Goal: Task Accomplishment & Management: Manage account settings

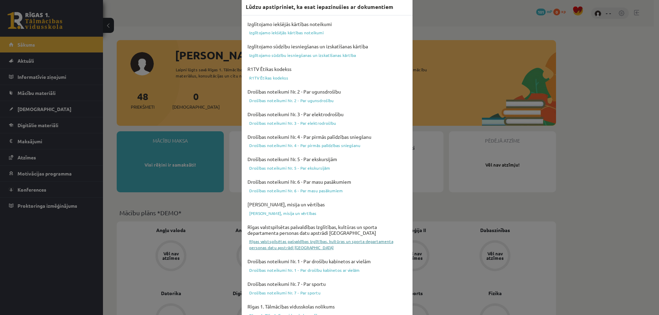
scroll to position [8, 0]
click at [303, 33] on link "Izglītojamo iekšējās kārtības noteikumi" at bounding box center [327, 34] width 163 height 8
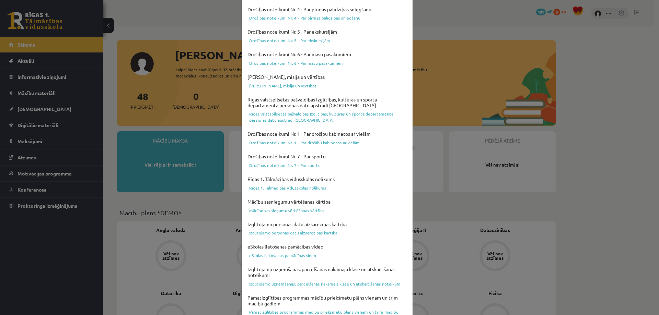
scroll to position [179, 0]
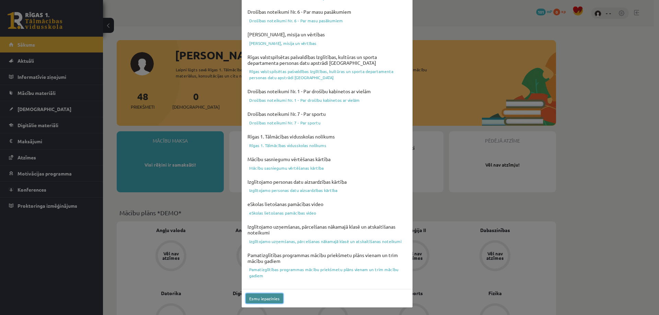
click at [263, 302] on button "Esmu iepazinies" at bounding box center [264, 299] width 37 height 10
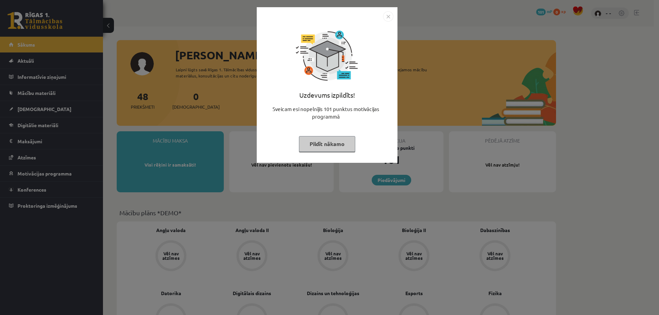
click at [389, 14] on img "Close" at bounding box center [388, 16] width 10 height 10
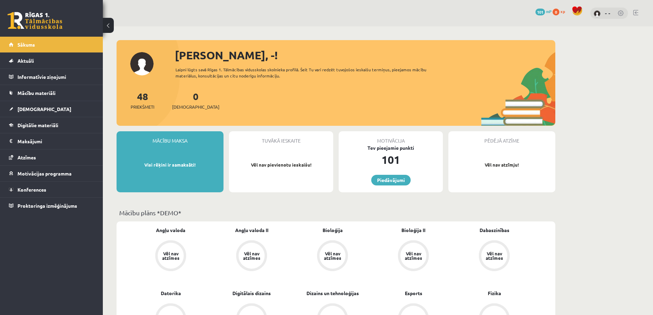
click at [622, 13] on link at bounding box center [621, 13] width 7 height 7
click at [606, 15] on link "- -" at bounding box center [607, 13] width 5 height 7
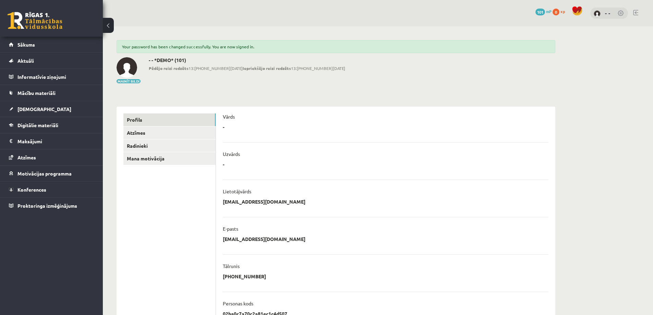
click at [603, 15] on div "- -" at bounding box center [610, 14] width 38 height 12
click at [600, 15] on img at bounding box center [597, 13] width 7 height 7
click at [639, 11] on div "0 Dāvanas 101 mP 0 xp - -" at bounding box center [378, 13] width 551 height 26
click at [635, 12] on link at bounding box center [636, 12] width 5 height 5
